Goal: Navigation & Orientation: Find specific page/section

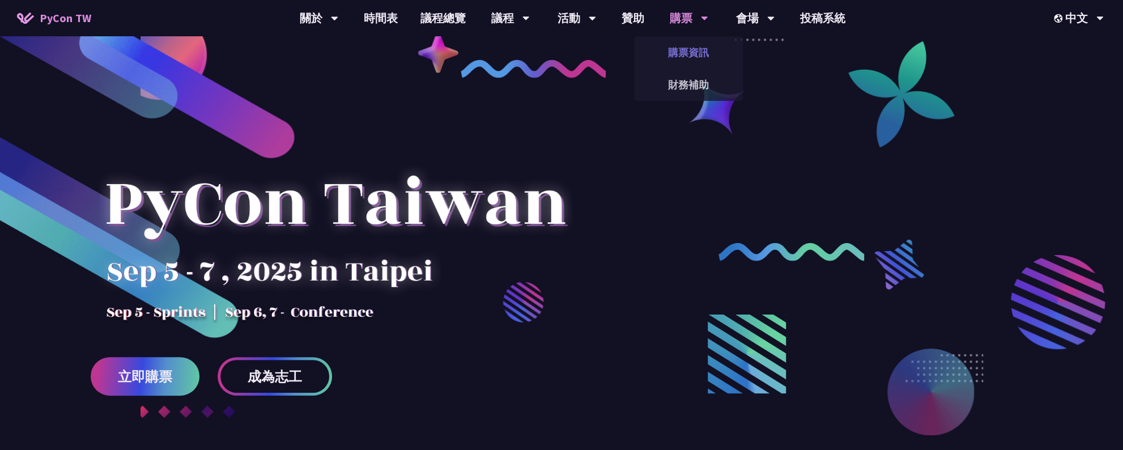
click at [691, 54] on link "購票資訊" at bounding box center [688, 52] width 109 height 27
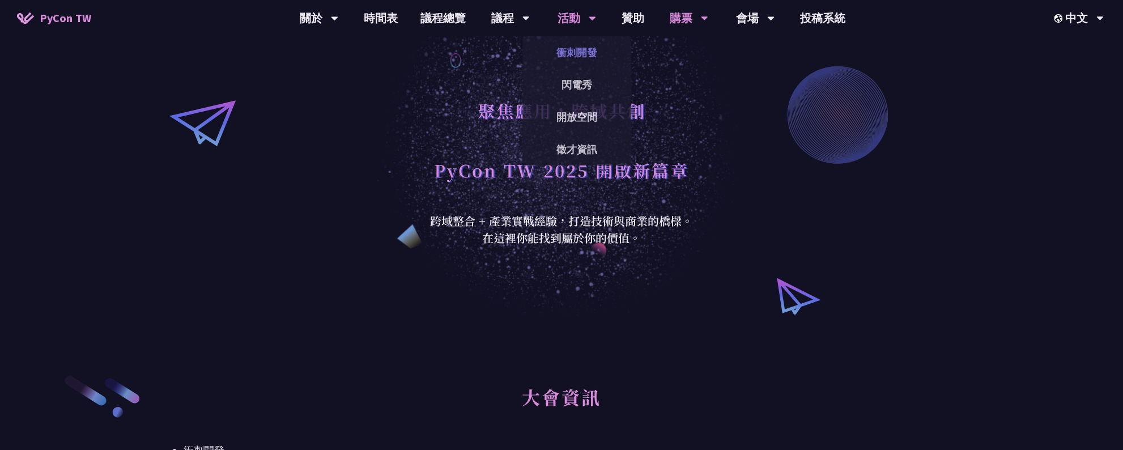
click at [587, 54] on link "衝刺開發" at bounding box center [576, 52] width 109 height 27
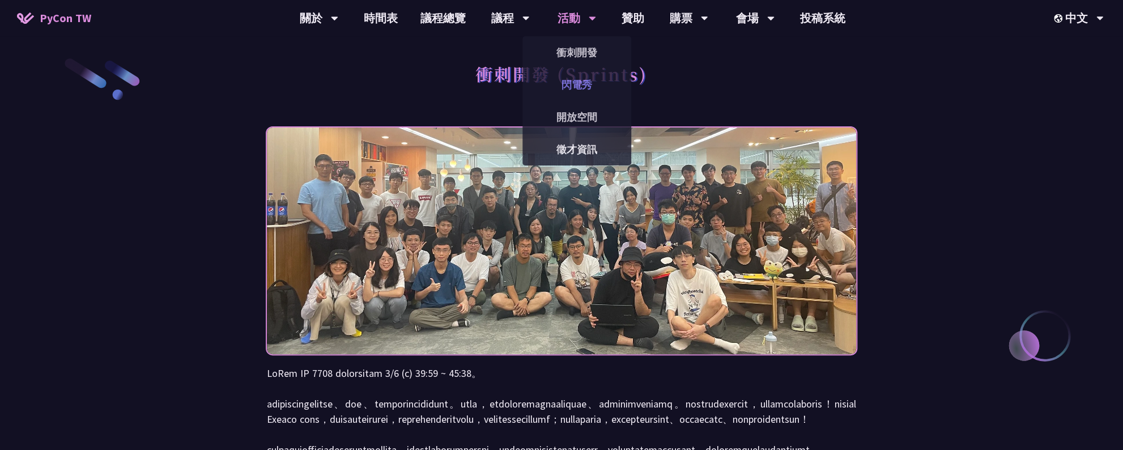
click at [577, 80] on link "閃電秀" at bounding box center [576, 84] width 109 height 27
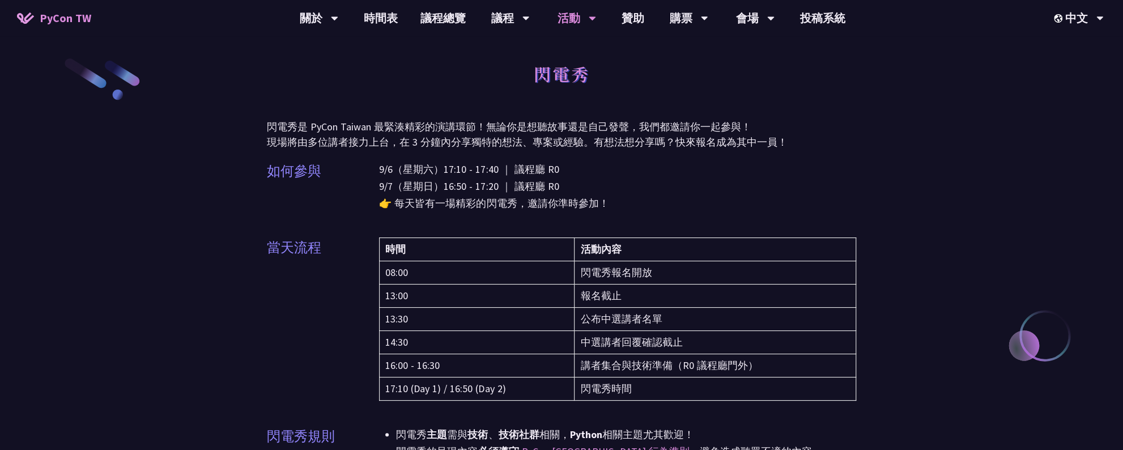
scroll to position [272, 0]
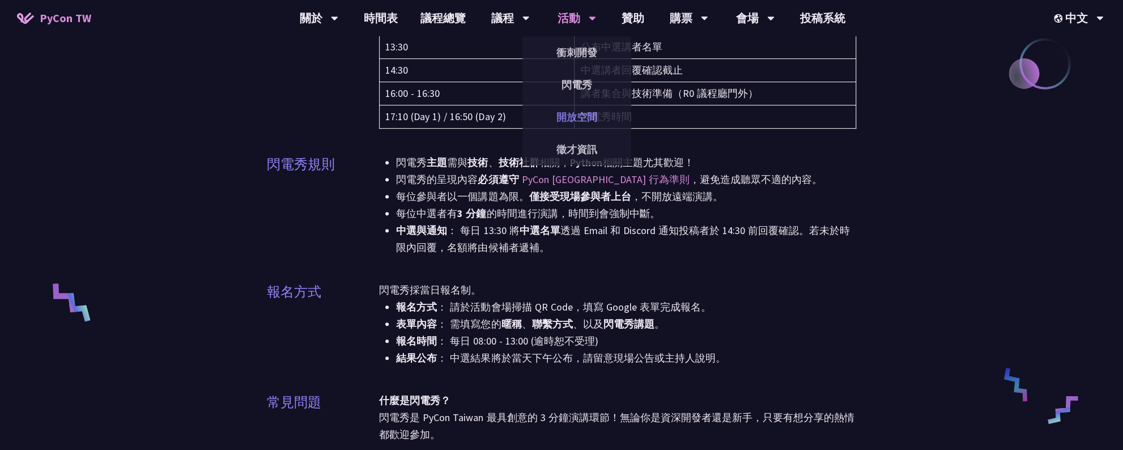
click at [573, 117] on link "開放空間" at bounding box center [576, 117] width 109 height 27
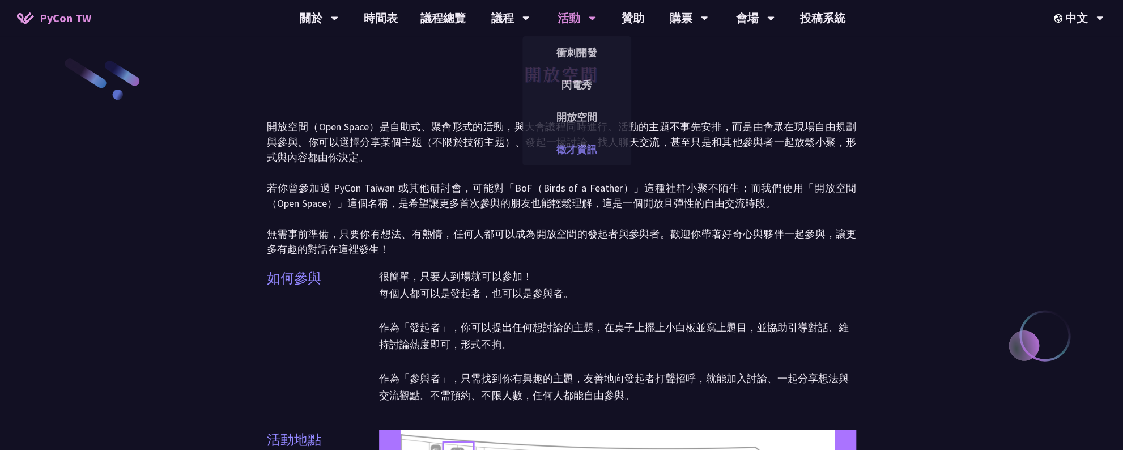
click at [594, 148] on link "徵才資訊" at bounding box center [576, 149] width 109 height 27
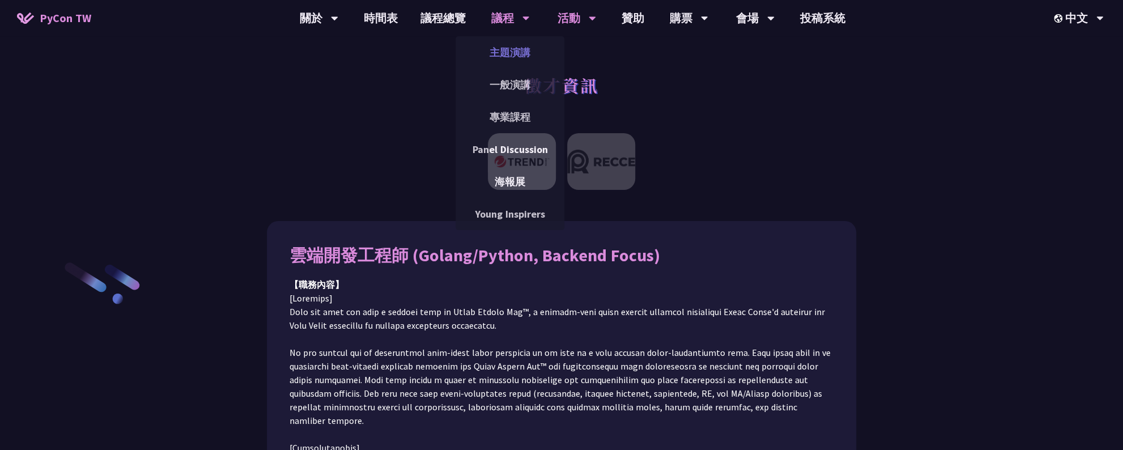
click at [524, 54] on link "主題演講" at bounding box center [510, 52] width 109 height 27
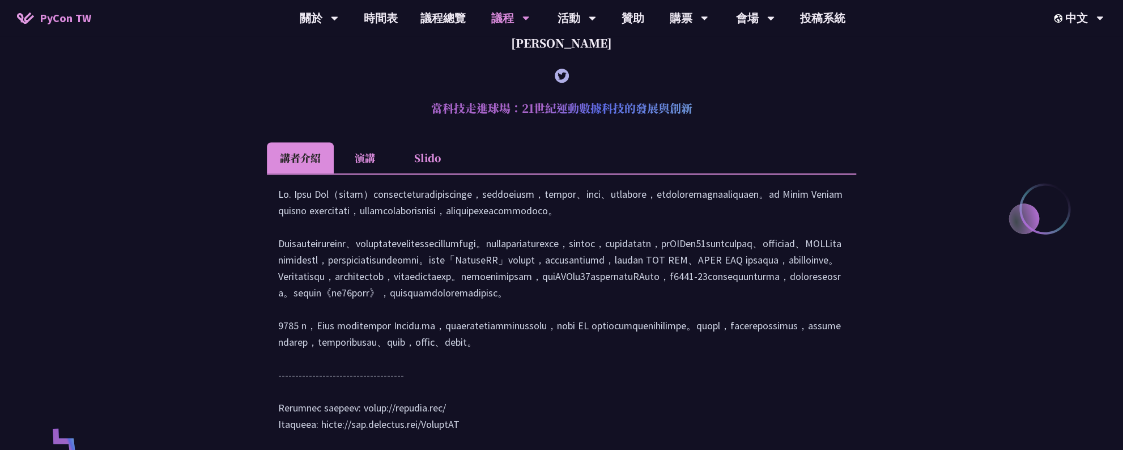
scroll to position [544, 0]
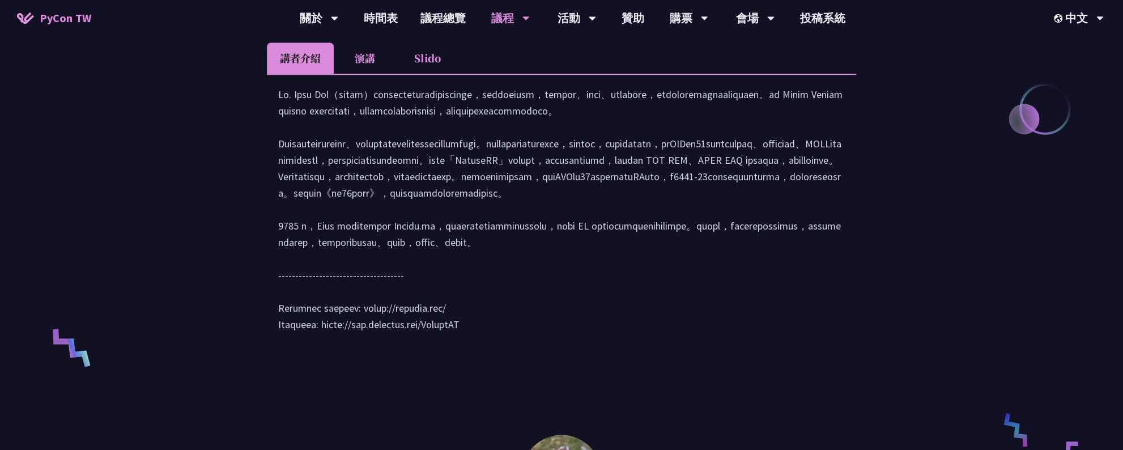
click at [370, 58] on li "演講" at bounding box center [365, 57] width 62 height 31
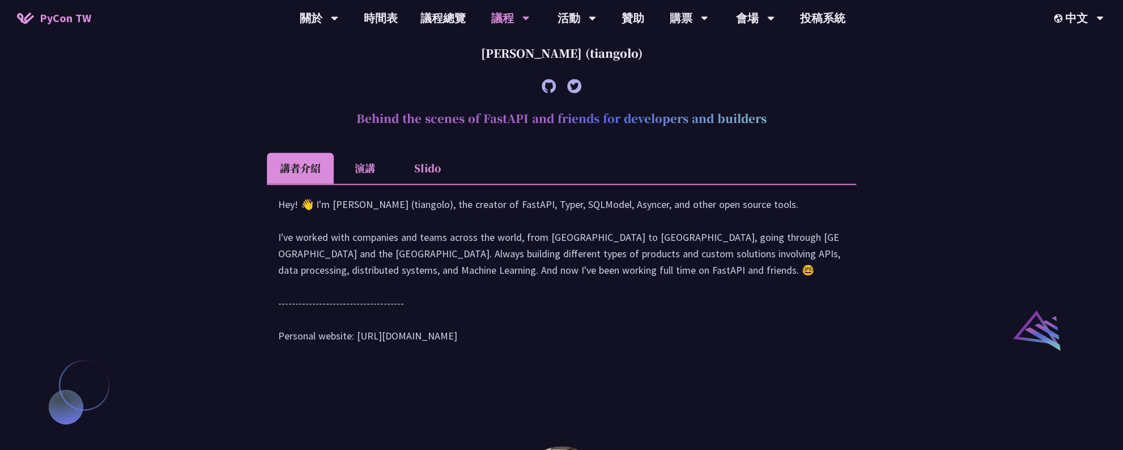
scroll to position [1088, 0]
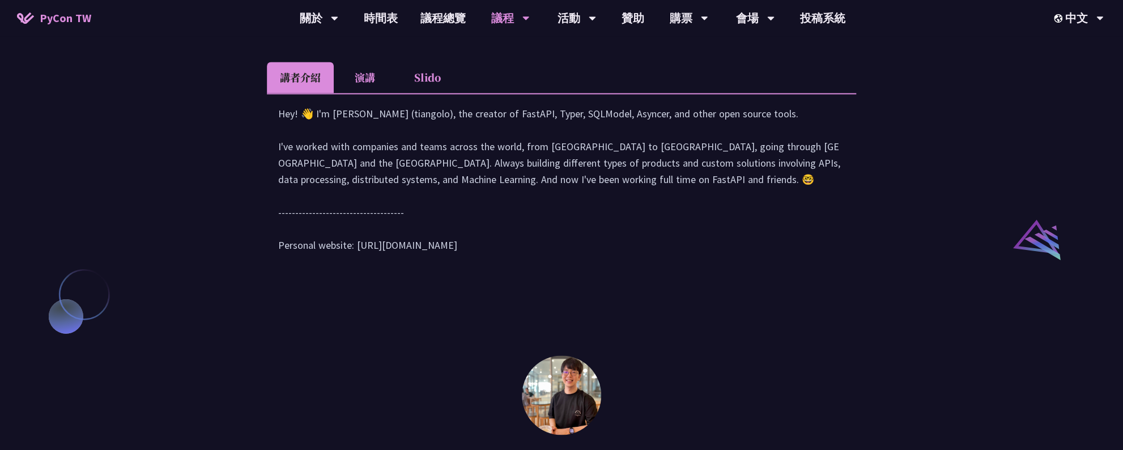
click at [364, 93] on li "演講" at bounding box center [365, 77] width 62 height 31
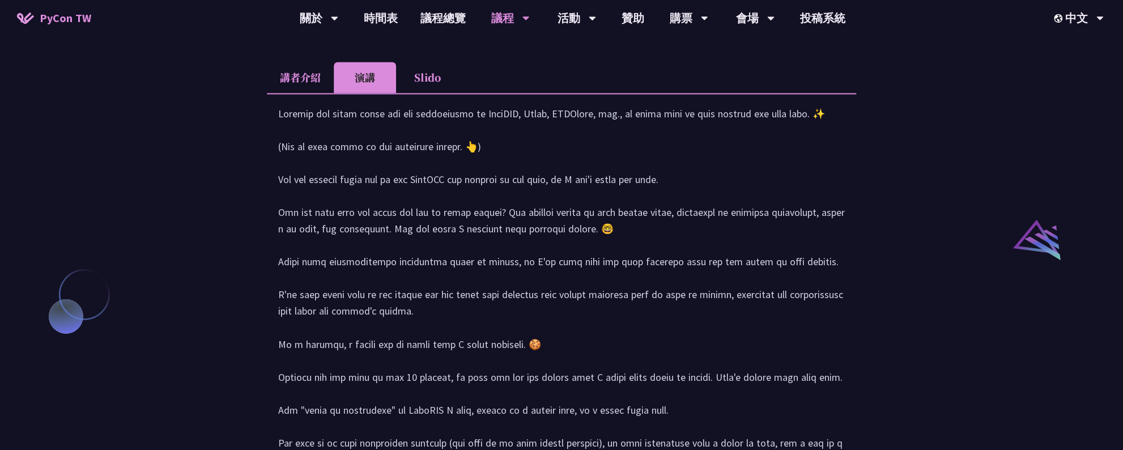
scroll to position [1481, 0]
